Goal: Task Accomplishment & Management: Manage account settings

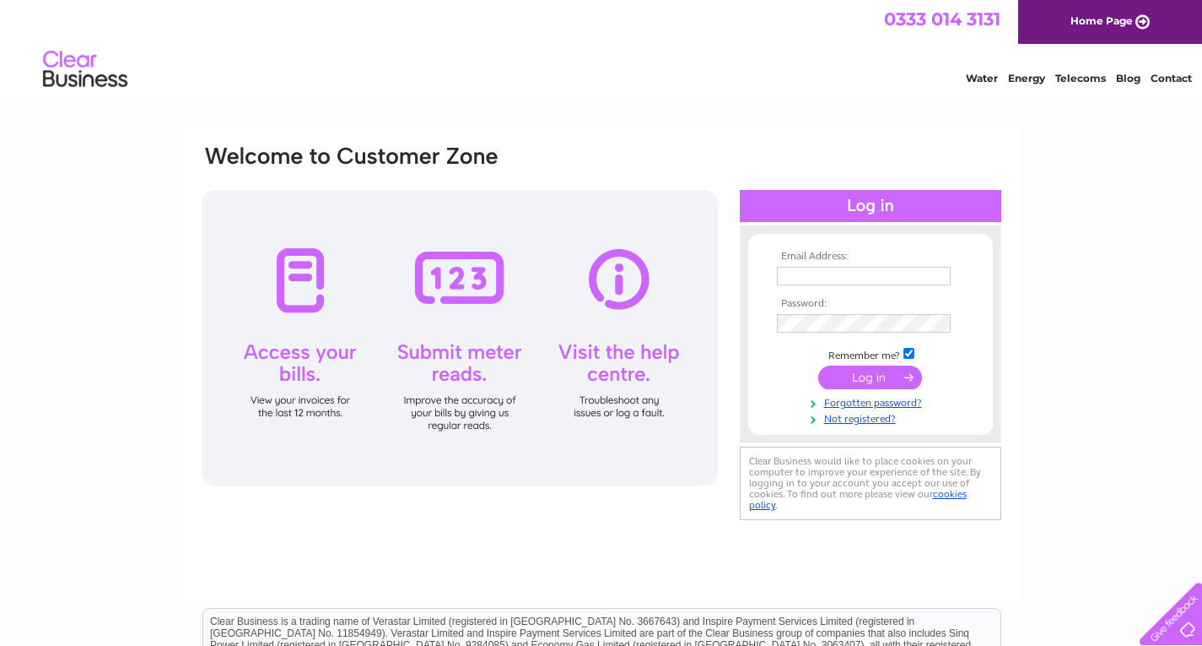
click at [866, 275] on input "text" at bounding box center [864, 276] width 174 height 19
type input "malauto8989@aol.com"
click at [818, 367] on input "submit" at bounding box center [870, 379] width 104 height 24
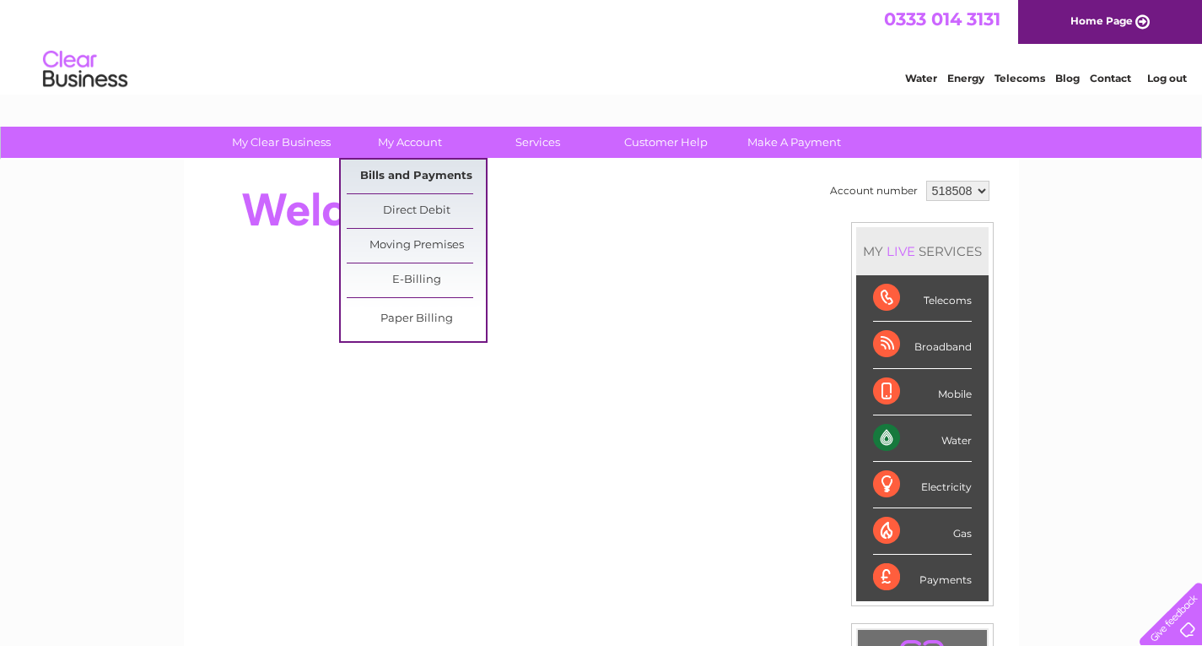
click at [421, 178] on link "Bills and Payments" at bounding box center [416, 176] width 139 height 34
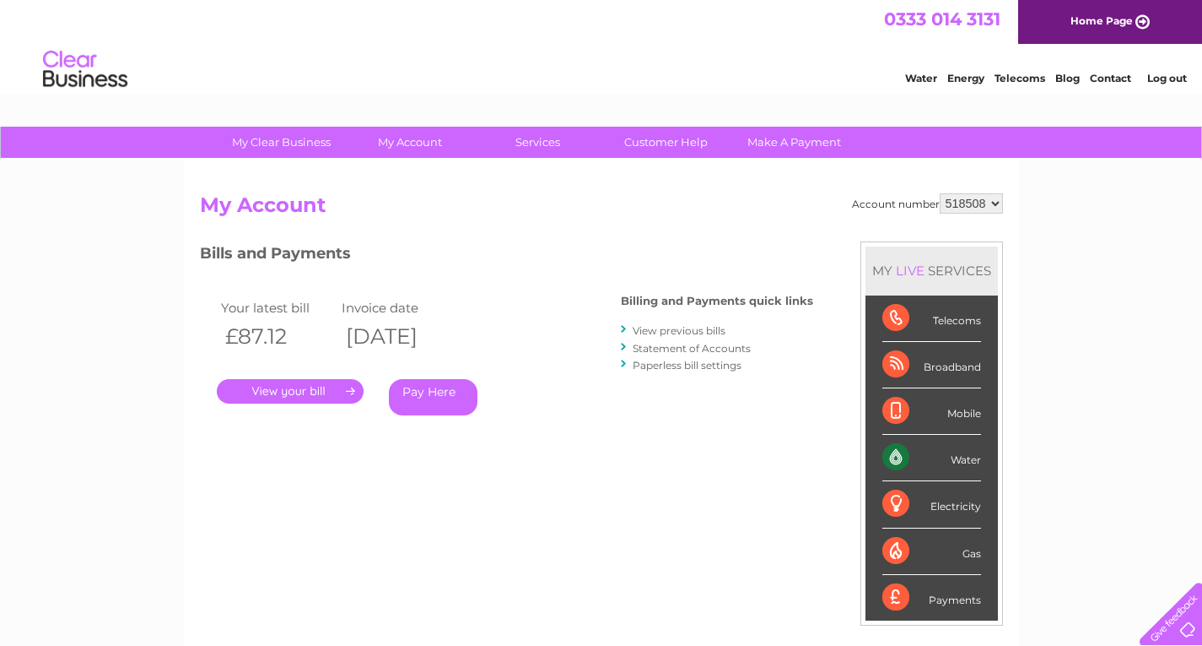
click at [320, 397] on link "." at bounding box center [290, 391] width 147 height 24
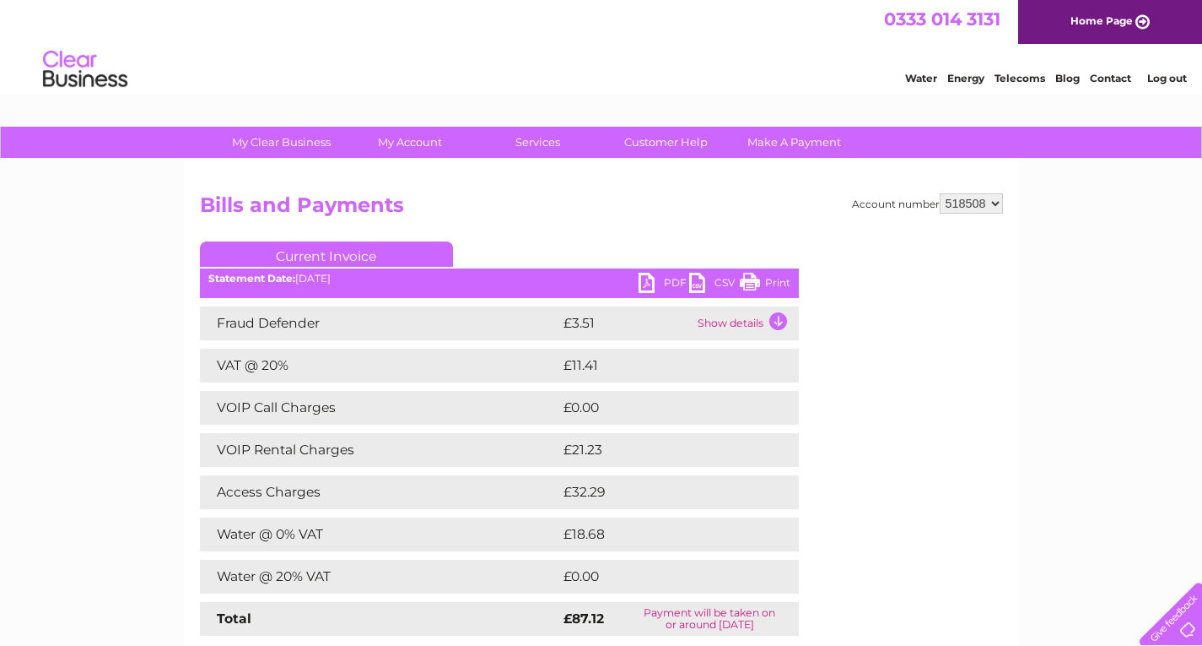
click at [756, 285] on link "Print" at bounding box center [765, 285] width 51 height 24
click at [692, 280] on link "CSV" at bounding box center [714, 285] width 51 height 24
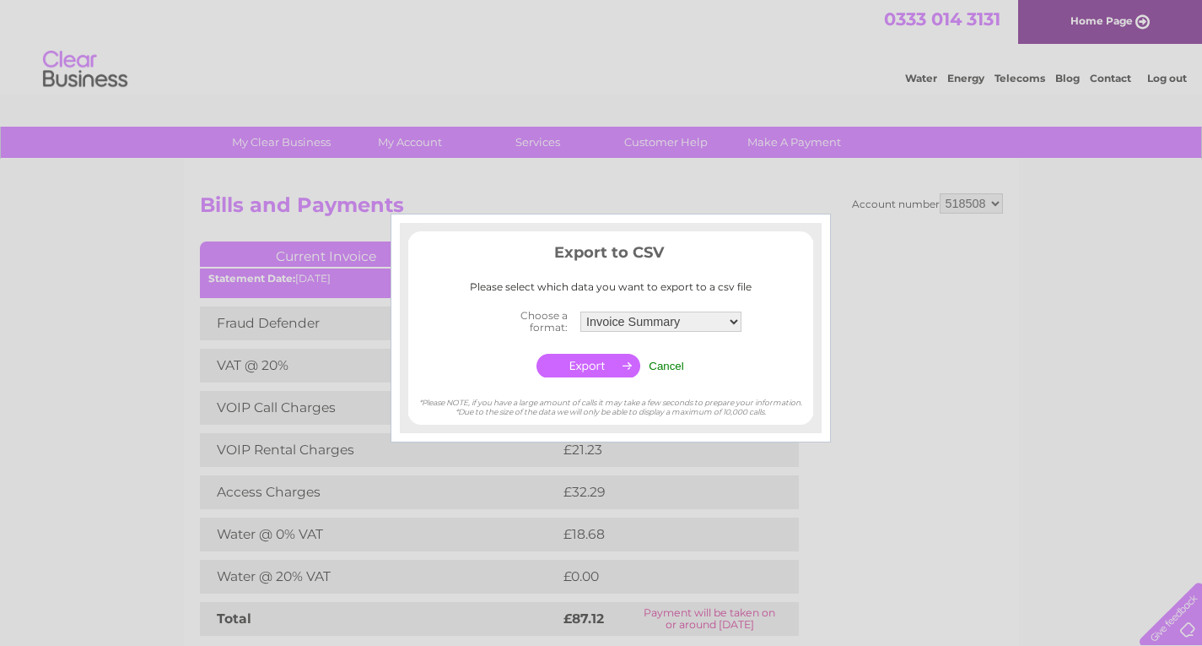
click at [943, 519] on div at bounding box center [601, 323] width 1202 height 646
click at [666, 369] on input "Cancel" at bounding box center [666, 365] width 35 height 13
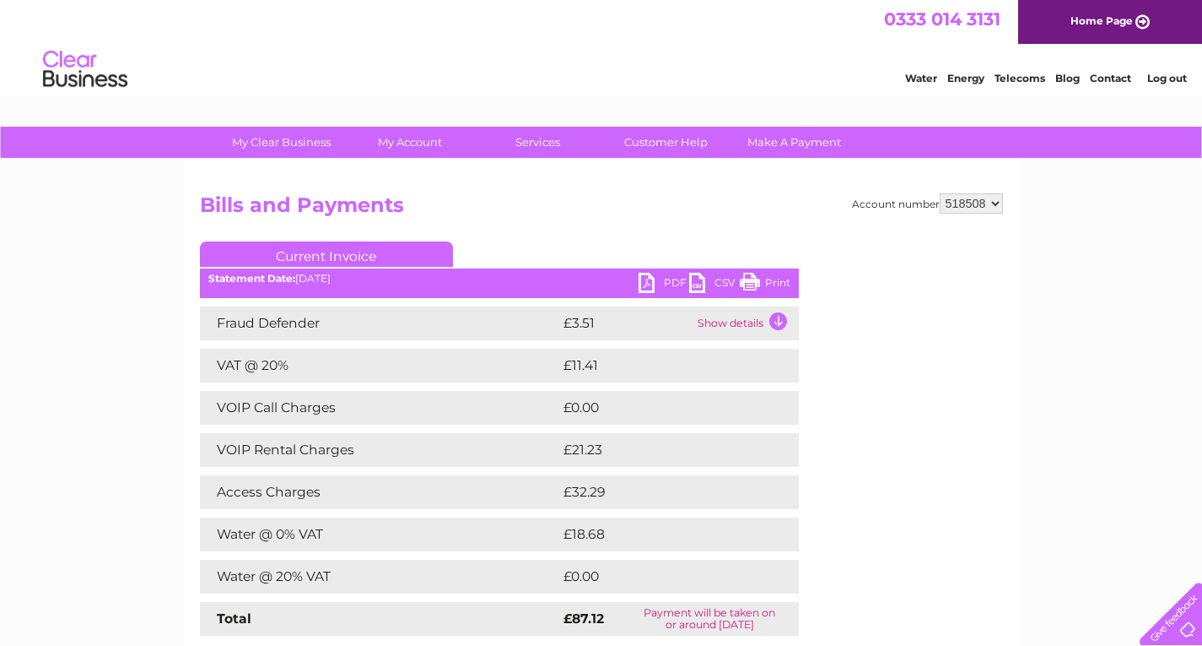
click at [696, 289] on link "CSV" at bounding box center [714, 285] width 51 height 24
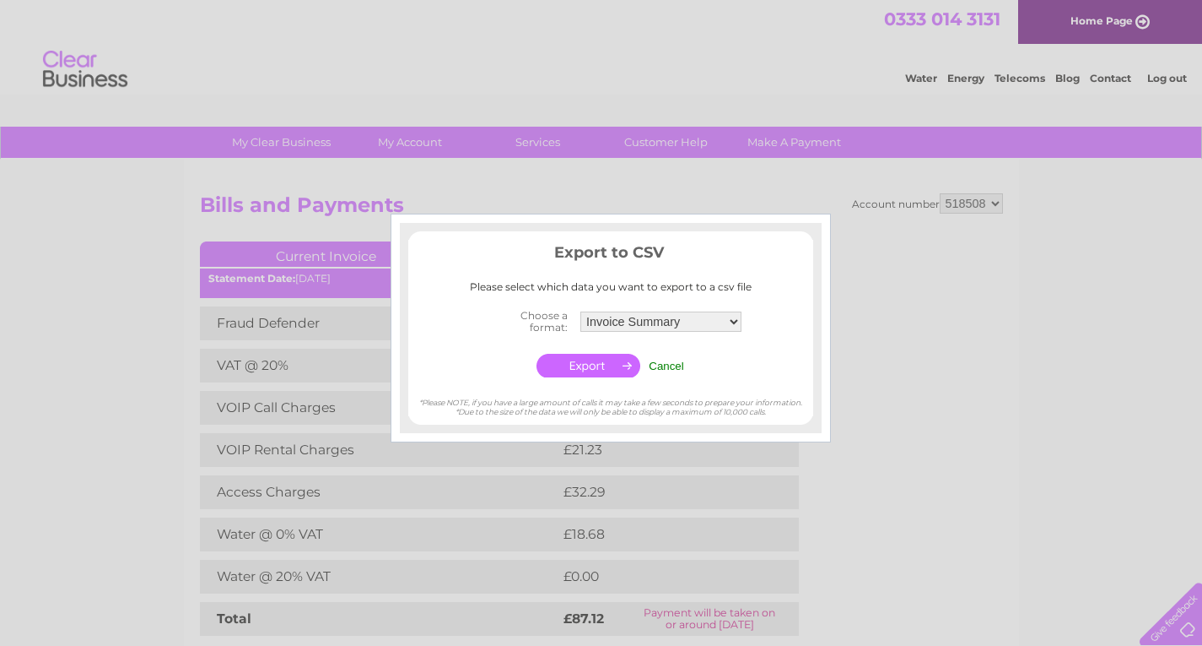
click at [734, 321] on select "Invoice Summary Service Charge Summary" at bounding box center [661, 321] width 161 height 20
click at [580, 311] on select "Invoice Summary Service Charge Summary" at bounding box center [661, 322] width 163 height 22
click at [871, 425] on div at bounding box center [601, 323] width 1202 height 646
click at [673, 365] on input "Cancel" at bounding box center [666, 365] width 35 height 13
